Goal: Complete application form

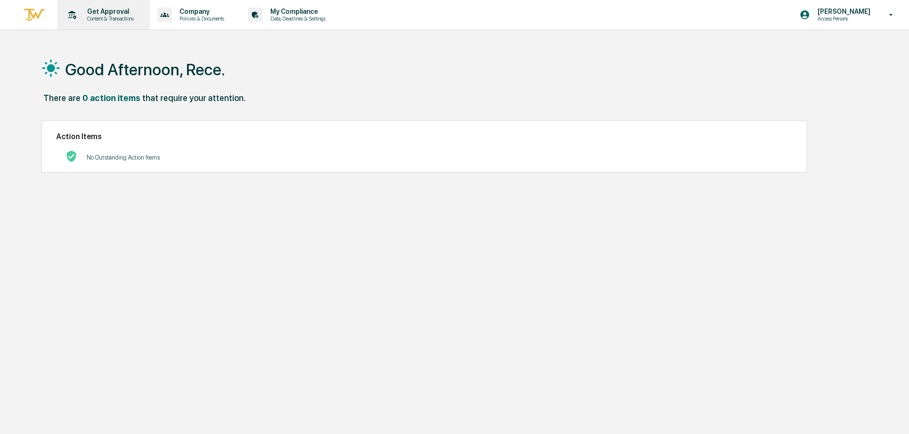
click at [98, 22] on div "Get Approval Content & Transactions" at bounding box center [102, 15] width 83 height 30
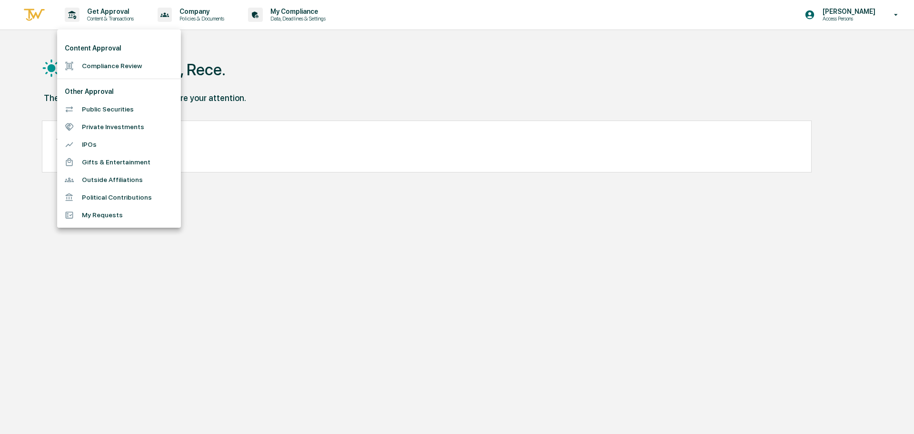
click at [101, 71] on li "Compliance Review" at bounding box center [119, 66] width 124 height 18
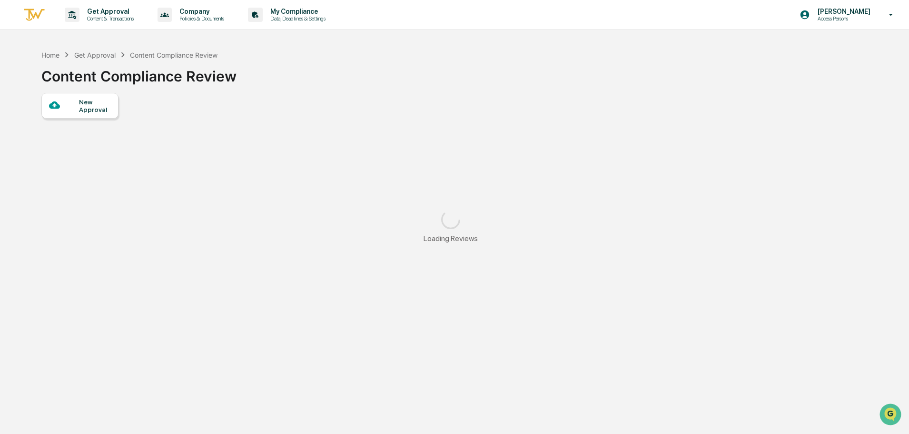
click at [105, 107] on div "New Approval" at bounding box center [95, 105] width 32 height 15
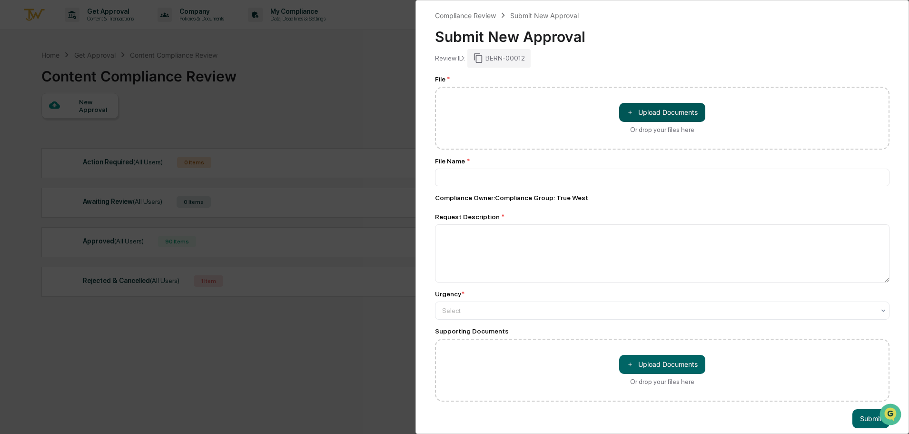
click at [630, 107] on button "＋ Upload Documents" at bounding box center [662, 112] width 86 height 19
type input "**********"
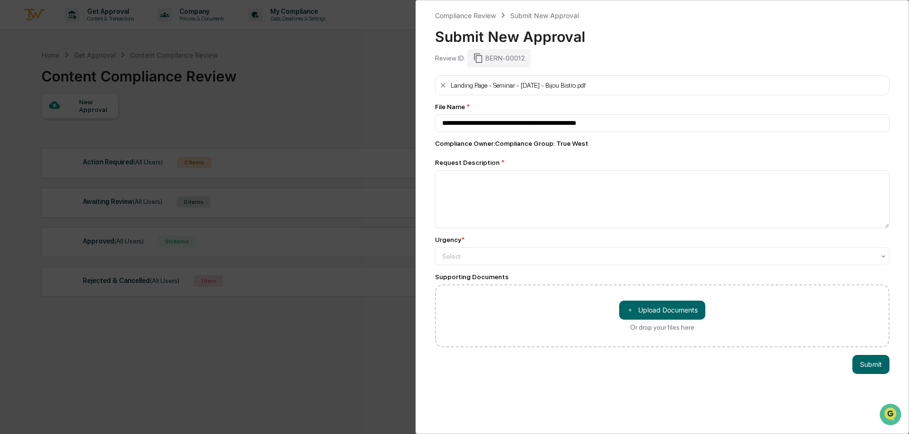
click at [651, 320] on div "＋ Upload Documents Or drop your files here" at bounding box center [662, 315] width 86 height 30
click at [0, 0] on input "＋ Upload Documents Or drop your files here" at bounding box center [0, 0] width 0 height 0
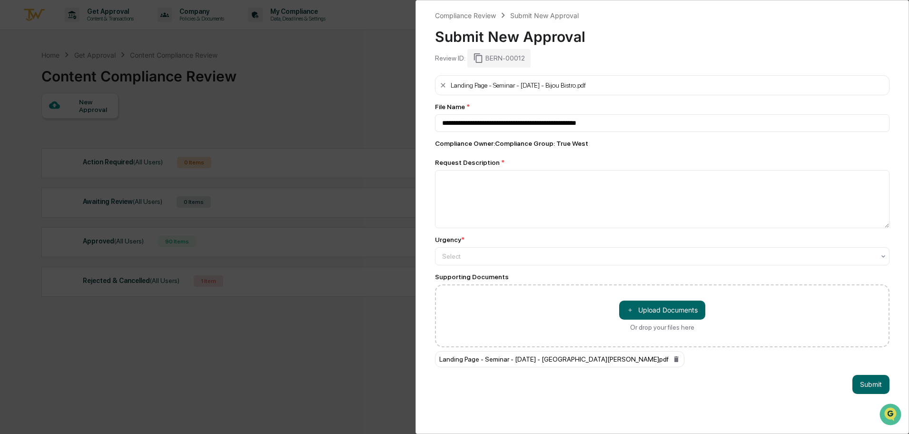
click at [688, 321] on div "＋ Upload Documents Or drop your files here" at bounding box center [662, 315] width 86 height 30
click at [0, 0] on input "＋ Upload Documents Or drop your files here" at bounding box center [0, 0] width 0 height 0
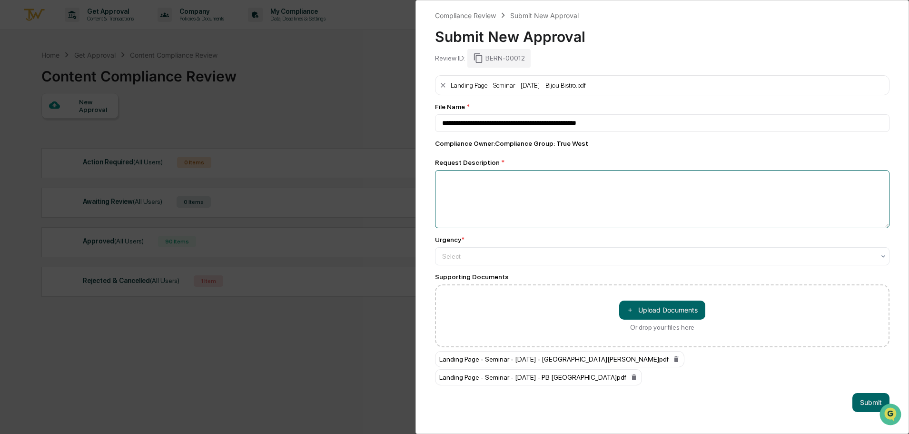
click at [603, 214] on textarea at bounding box center [662, 199] width 455 height 58
type textarea "**********"
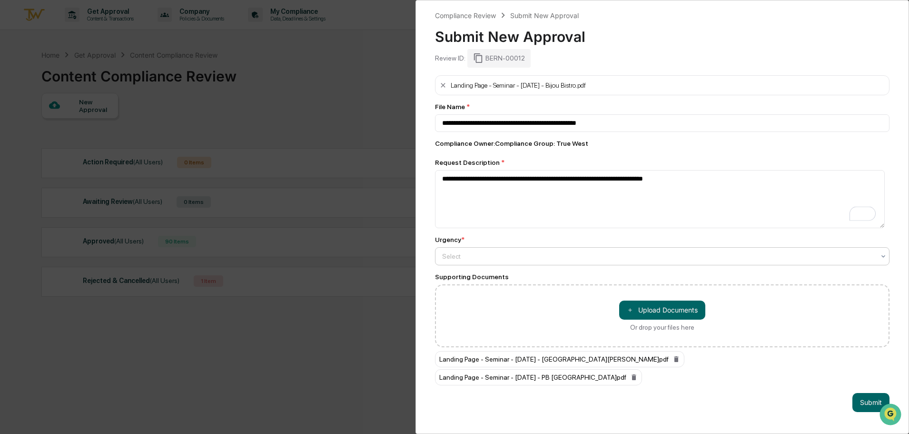
click at [600, 257] on div at bounding box center [658, 256] width 433 height 10
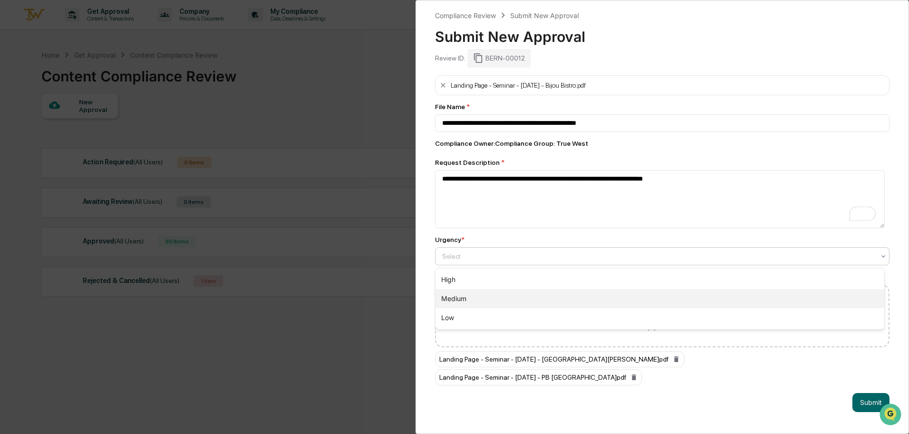
click at [589, 301] on div "Medium" at bounding box center [660, 298] width 449 height 19
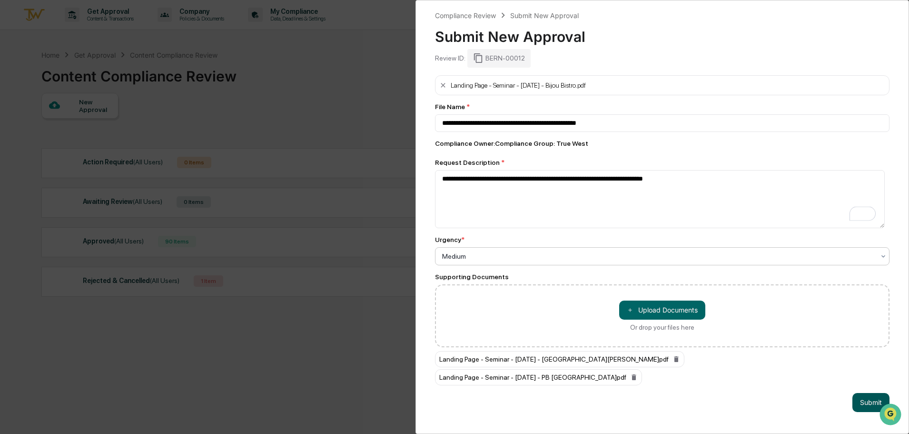
click at [867, 393] on button "Submit" at bounding box center [871, 402] width 37 height 19
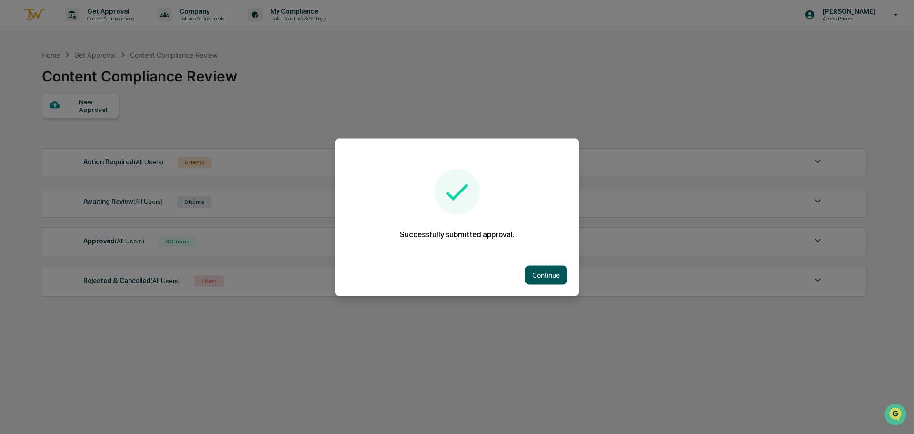
click at [561, 279] on button "Continue" at bounding box center [546, 274] width 43 height 19
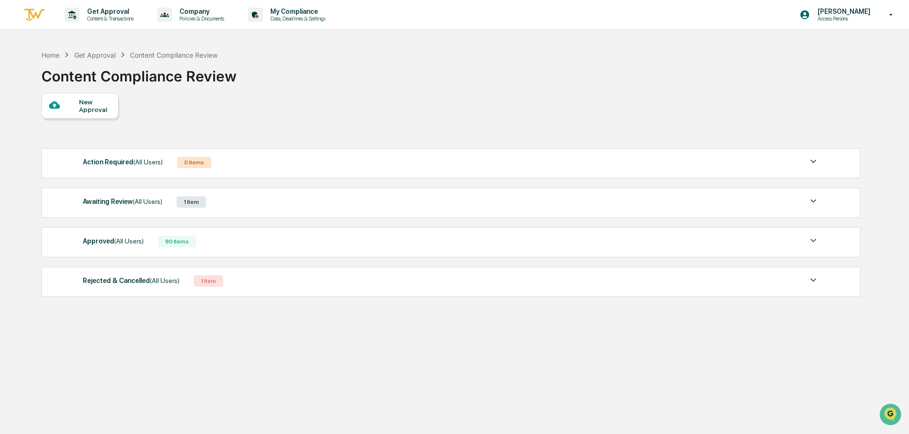
click at [426, 113] on div "New Approval" at bounding box center [450, 106] width 818 height 26
